Goal: Find specific page/section: Find specific page/section

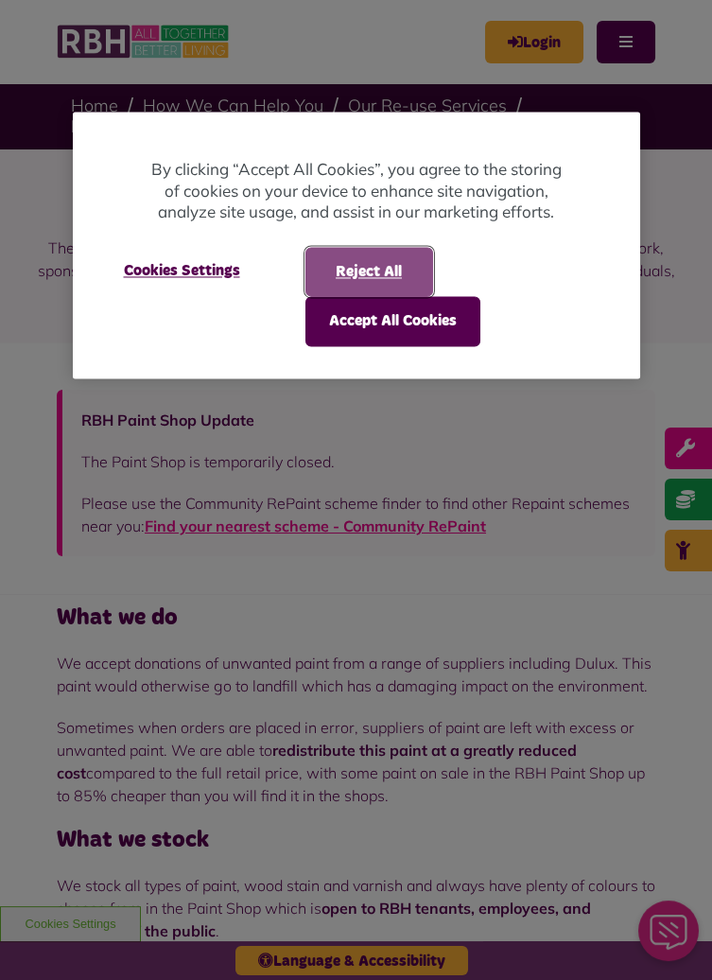
click at [388, 270] on button "Reject All" at bounding box center [369, 271] width 128 height 49
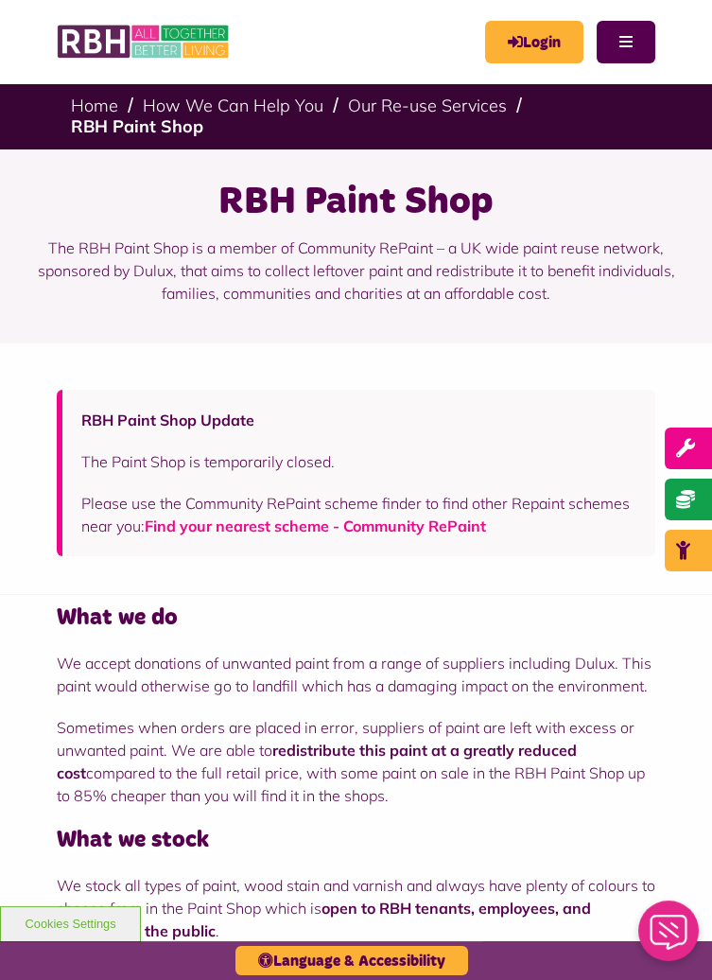
click at [342, 530] on link "Find your nearest scheme - Community RePaint" at bounding box center [315, 525] width 341 height 19
